Goal: Contribute content

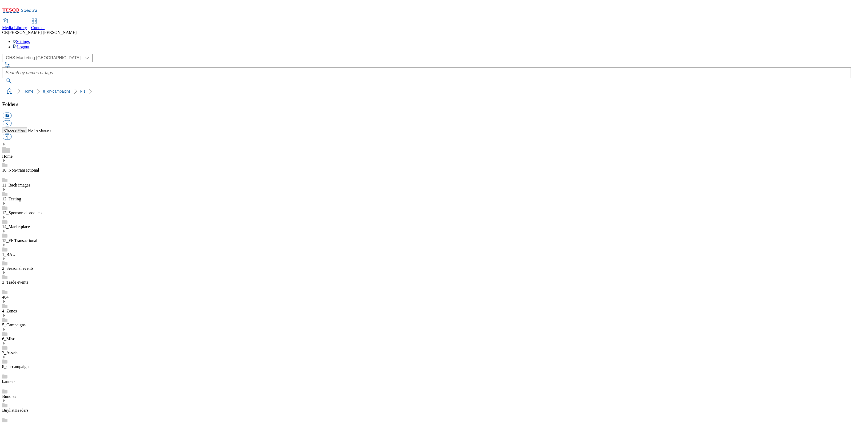
scroll to position [1, 0]
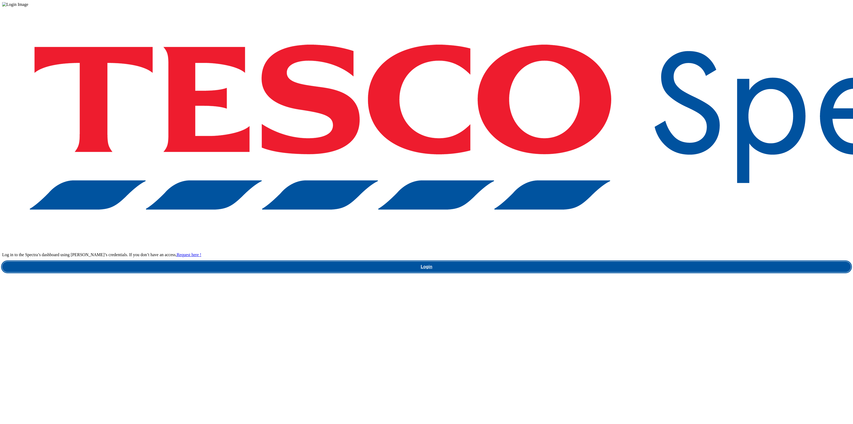
click at [642, 261] on link "Login" at bounding box center [426, 266] width 849 height 11
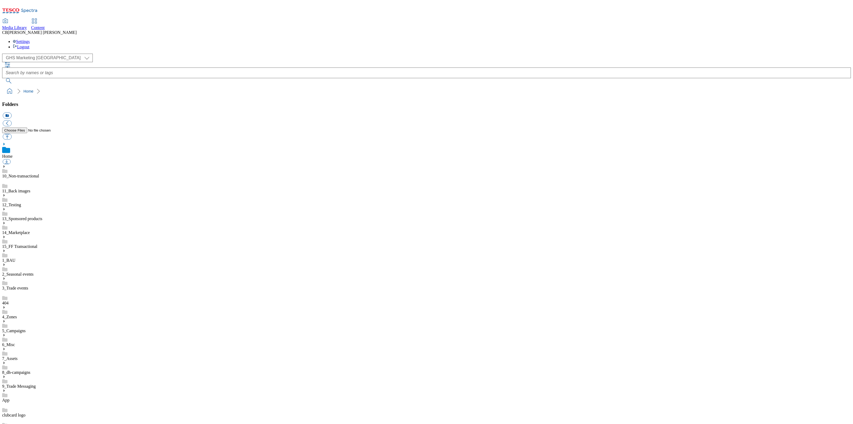
click at [6, 361] on icon at bounding box center [4, 363] width 4 height 4
click at [11, 134] on button "button" at bounding box center [7, 137] width 9 height 6
type input "C:\fakepath\1757325667605-ad541952_Nivea_LegoBrand_2560x320_V1.jpg"
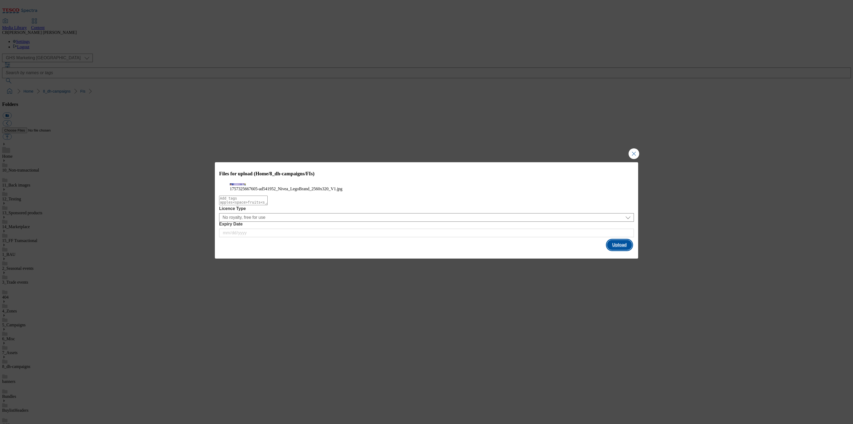
click at [618, 250] on button "Upload" at bounding box center [619, 245] width 25 height 10
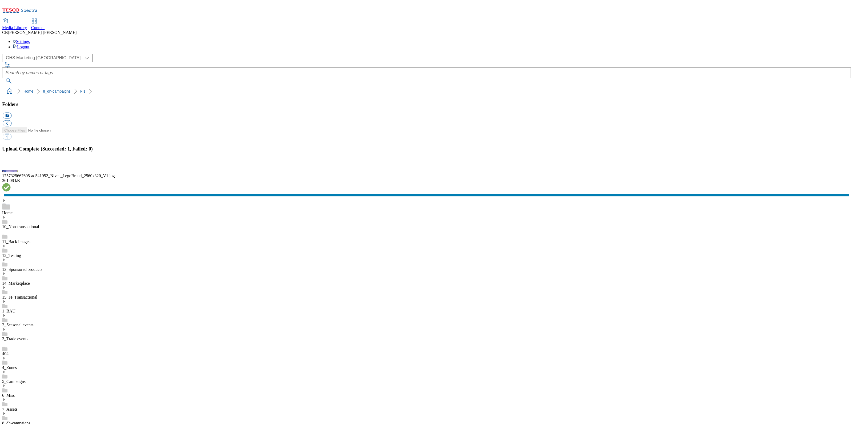
click at [11, 168] on button "button" at bounding box center [7, 165] width 8 height 5
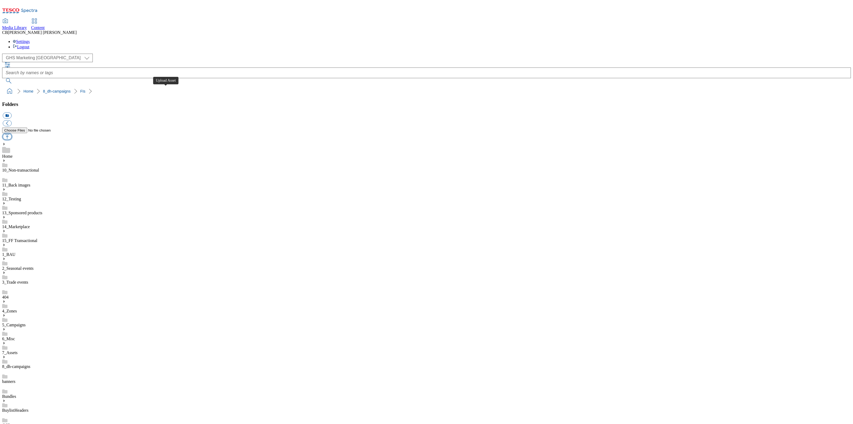
click at [11, 134] on button "button" at bounding box center [7, 137] width 9 height 6
type input "C:\fakepath\1756793550613-ad541838_Huggies_FI_LegoBrand_918x138_V2.jpg"
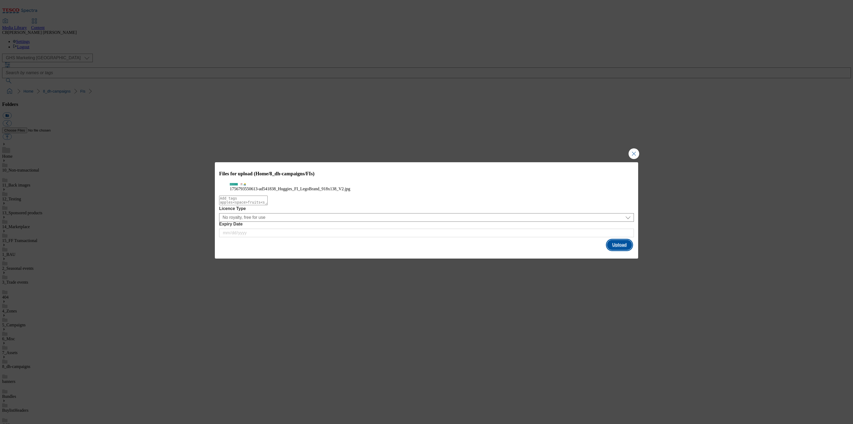
click at [618, 250] on button "Upload" at bounding box center [619, 245] width 25 height 10
